Goal: Find specific page/section: Find specific page/section

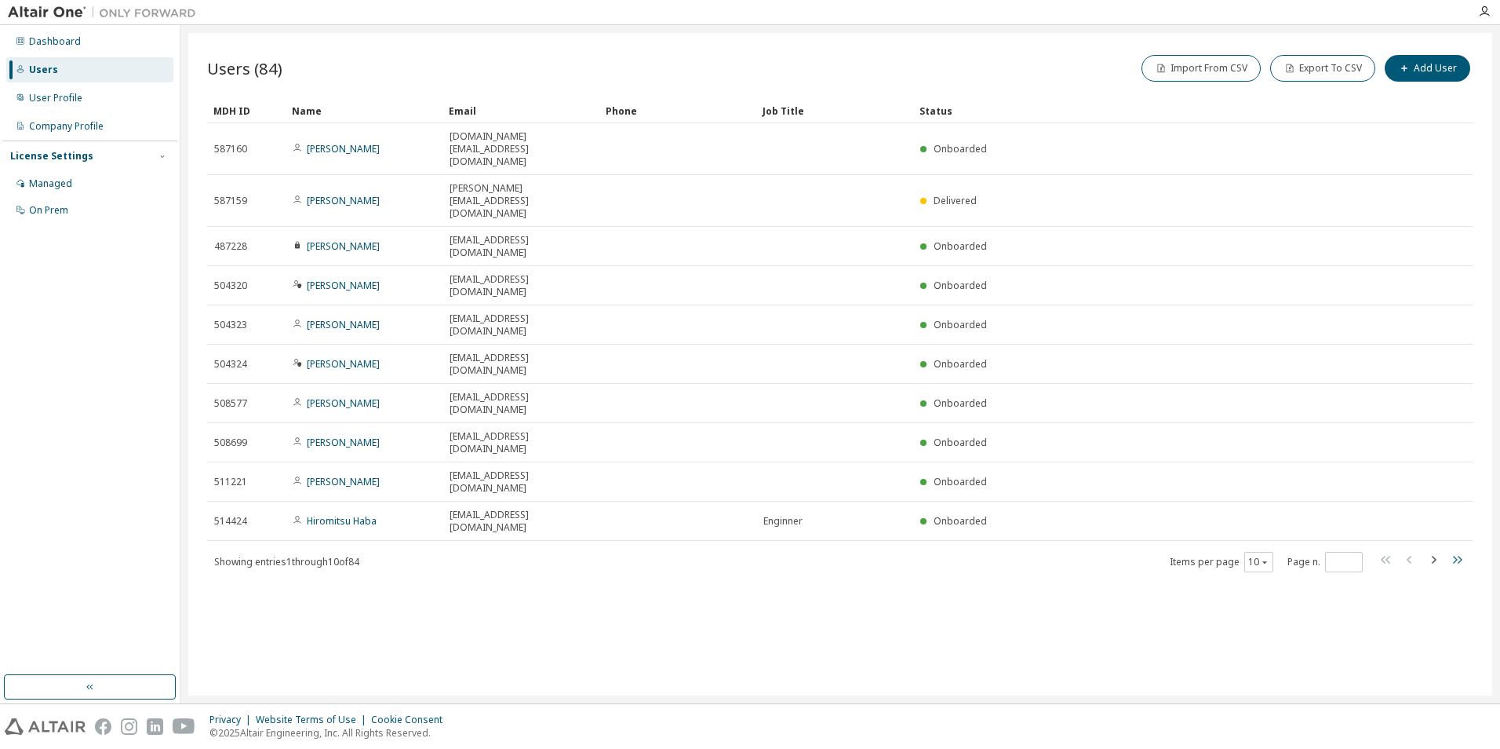
click at [1462, 550] on icon "button" at bounding box center [1457, 559] width 19 height 19
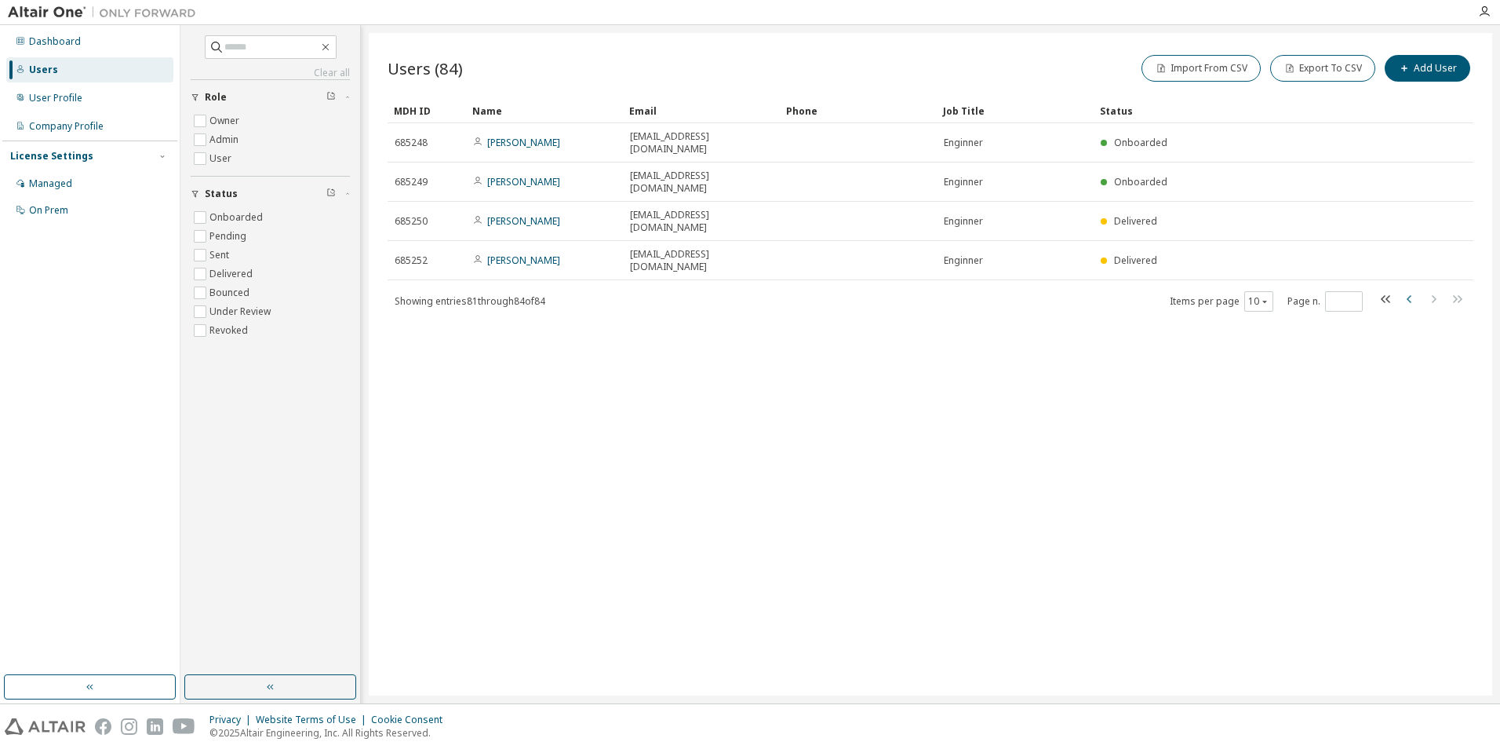
click at [1405, 290] on icon "button" at bounding box center [1410, 299] width 19 height 19
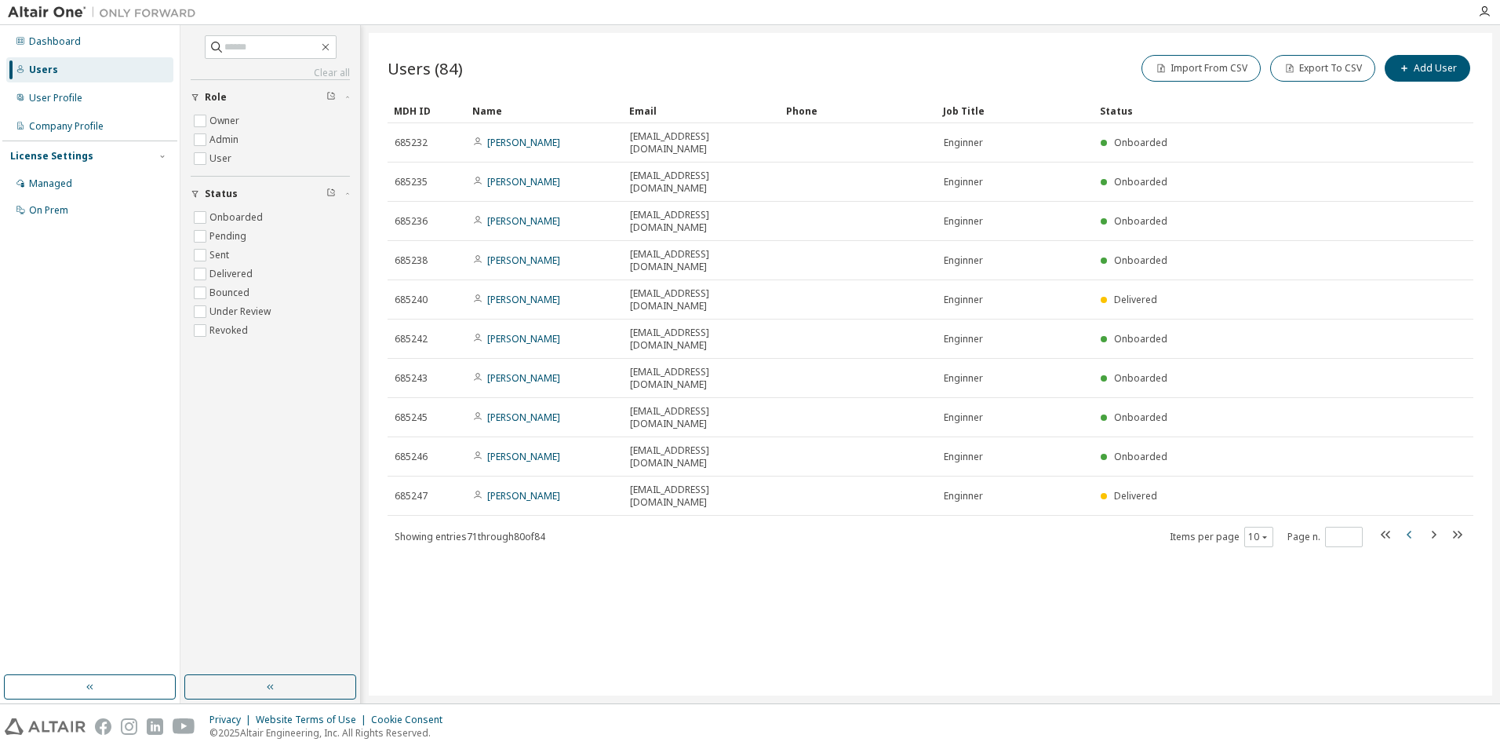
click at [1410, 530] on icon "button" at bounding box center [1409, 534] width 5 height 8
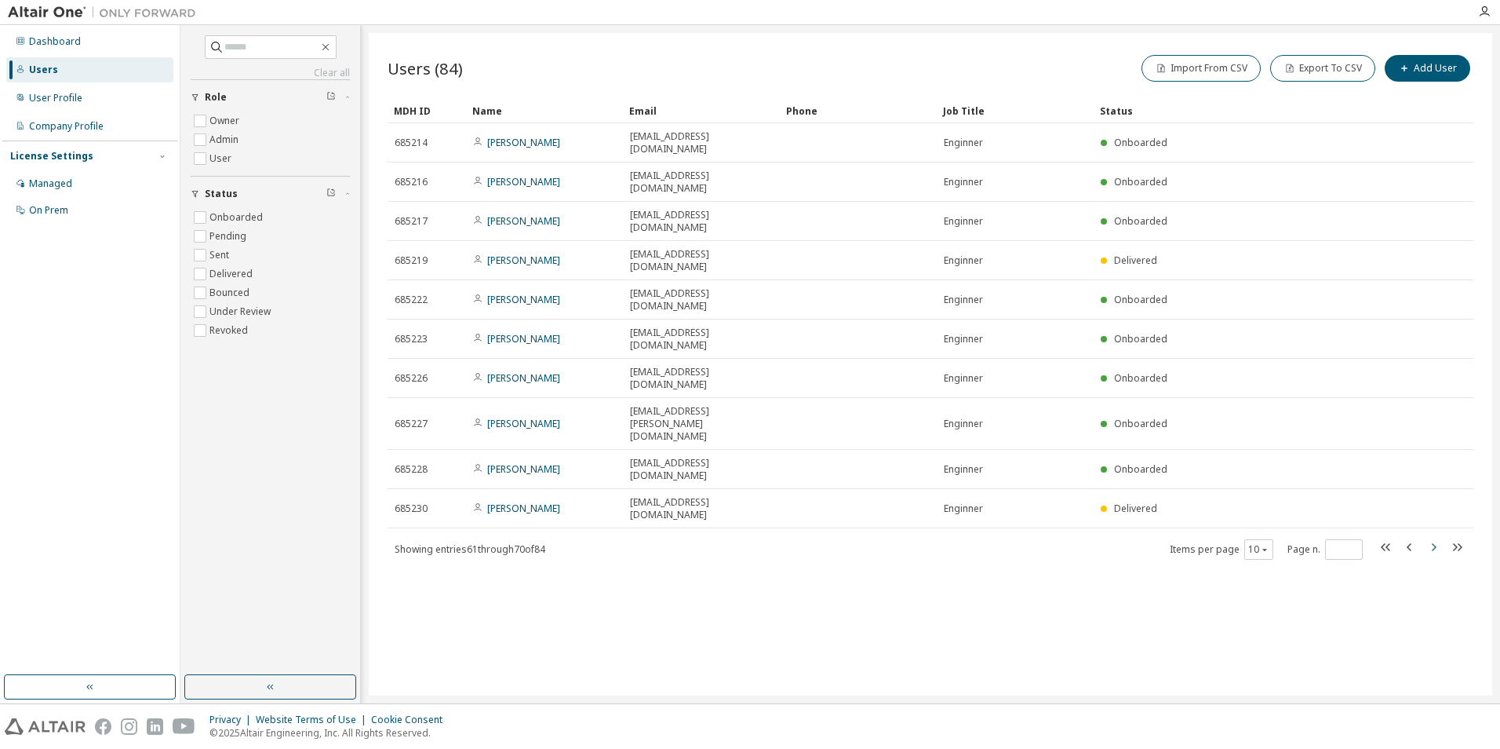
click at [1438, 538] on icon "button" at bounding box center [1433, 547] width 19 height 19
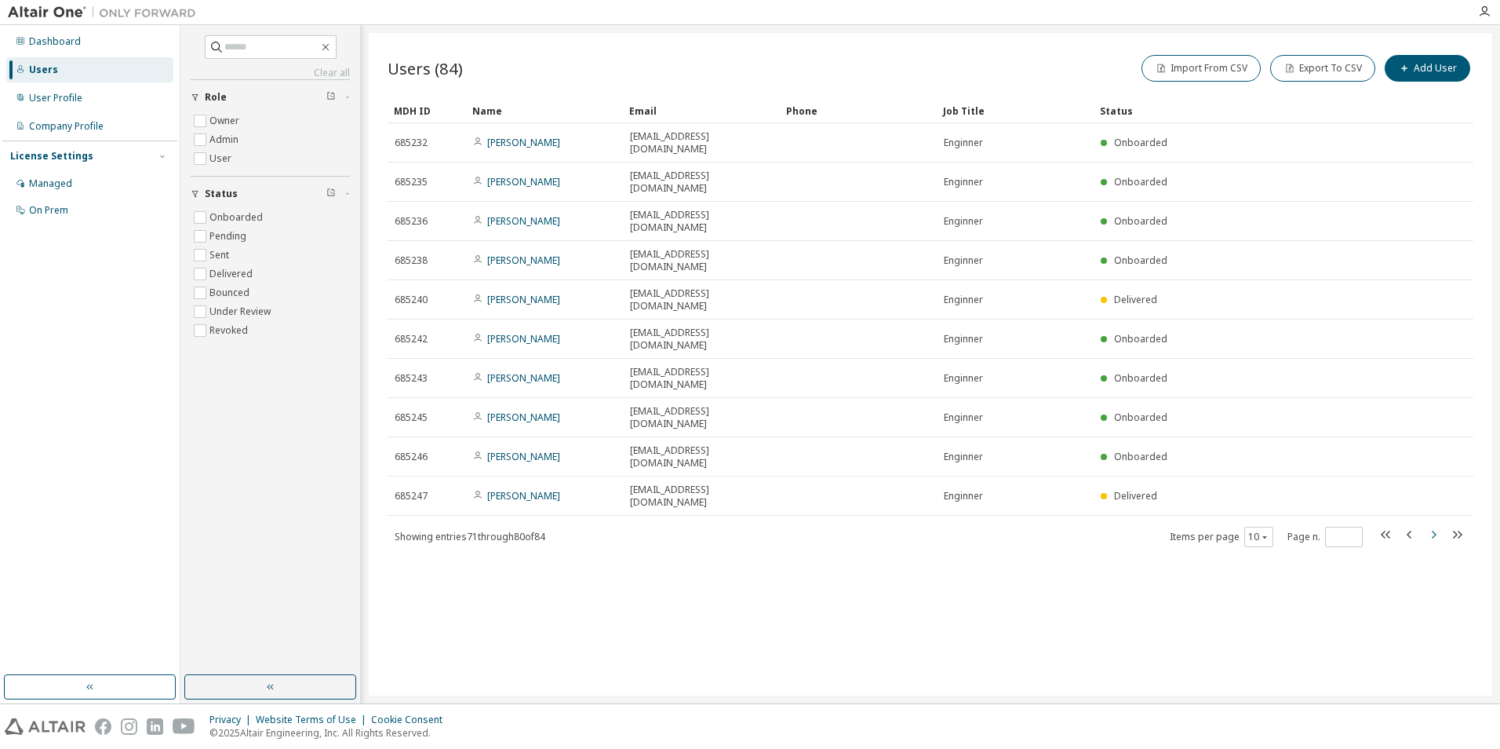
click at [1439, 525] on icon "button" at bounding box center [1433, 534] width 19 height 19
type input "*"
